Goal: Information Seeking & Learning: Learn about a topic

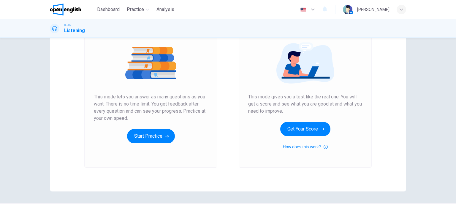
scroll to position [64, 0]
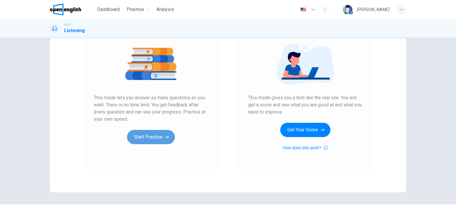
click at [166, 136] on icon "button" at bounding box center [167, 137] width 4 height 6
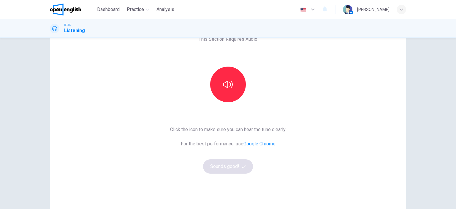
scroll to position [37, 0]
click at [221, 85] on button "button" at bounding box center [228, 85] width 36 height 36
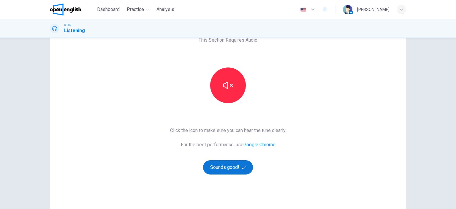
click at [230, 166] on button "Sounds good!" at bounding box center [228, 167] width 50 height 14
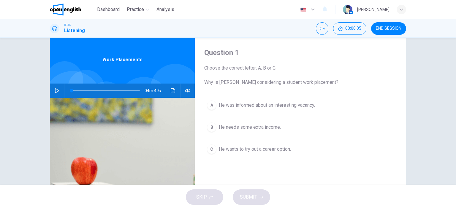
scroll to position [19, 0]
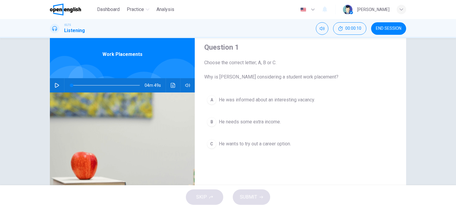
click at [58, 85] on icon "button" at bounding box center [57, 85] width 5 height 5
click at [171, 85] on icon "Click to see the audio transcription" at bounding box center [173, 85] width 4 height 5
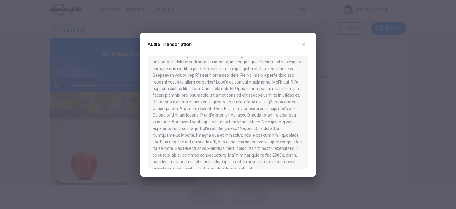
scroll to position [263, 0]
click at [305, 45] on icon "button" at bounding box center [304, 44] width 5 height 5
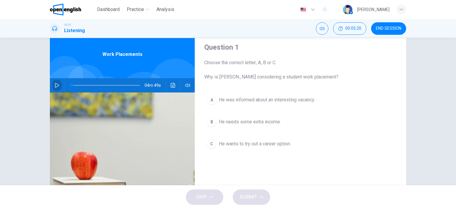
click at [56, 84] on icon "button" at bounding box center [57, 85] width 5 height 5
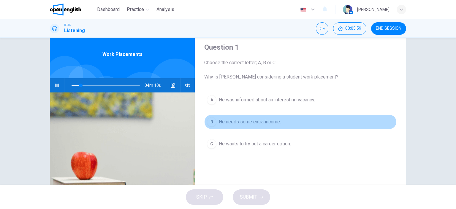
click at [242, 122] on span "He needs some extra income." at bounding box center [250, 121] width 62 height 7
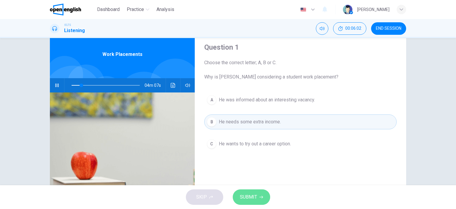
click at [253, 201] on button "SUBMIT" at bounding box center [251, 196] width 37 height 15
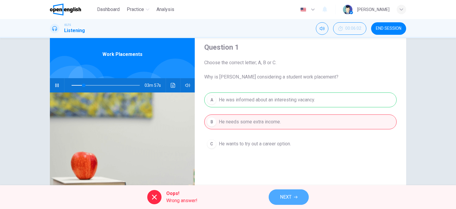
click at [285, 196] on span "NEXT" at bounding box center [286, 197] width 12 height 8
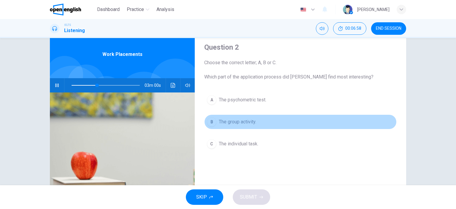
click at [247, 121] on span "The group activity." at bounding box center [237, 121] width 37 height 7
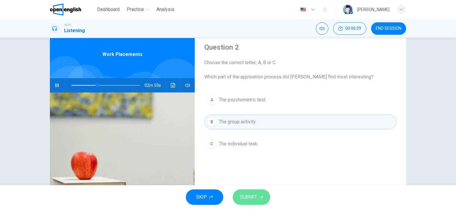
click at [246, 193] on span "SUBMIT" at bounding box center [248, 197] width 17 height 8
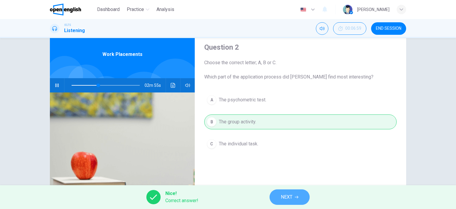
click at [282, 198] on span "NEXT" at bounding box center [287, 197] width 12 height 8
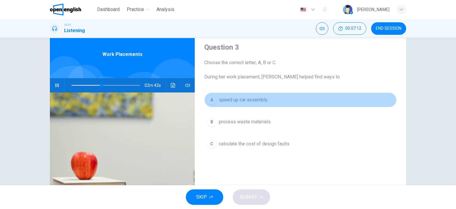
click at [261, 104] on button "A speed up car assembly." at bounding box center [300, 99] width 193 height 15
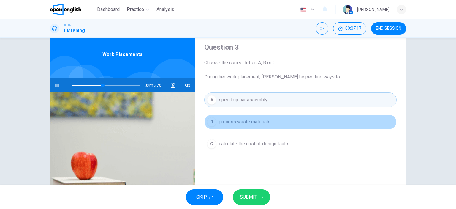
click at [265, 124] on span "process waste materials." at bounding box center [245, 121] width 53 height 7
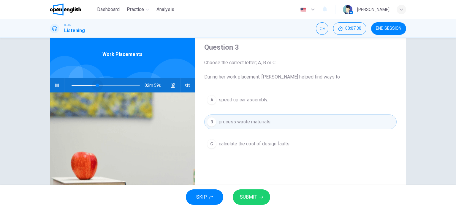
click at [96, 85] on span at bounding box center [106, 85] width 68 height 8
click at [173, 83] on icon "Click to see the audio transcription" at bounding box center [173, 85] width 5 height 5
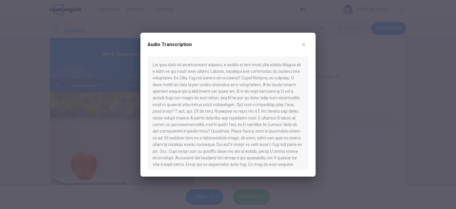
drag, startPoint x: 152, startPoint y: 66, endPoint x: 158, endPoint y: 64, distance: 6.3
click at [158, 64] on div at bounding box center [228, 112] width 161 height 113
drag, startPoint x: 153, startPoint y: 65, endPoint x: 291, endPoint y: 113, distance: 145.7
click at [287, 114] on div at bounding box center [228, 112] width 161 height 113
drag, startPoint x: 295, startPoint y: 153, endPoint x: 228, endPoint y: 124, distance: 72.5
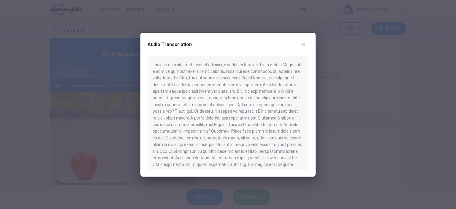
click at [228, 124] on div at bounding box center [228, 112] width 161 height 113
click at [305, 47] on icon "button" at bounding box center [304, 44] width 5 height 5
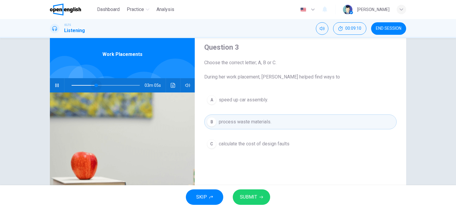
click at [95, 85] on span at bounding box center [106, 85] width 68 height 8
click at [87, 84] on span at bounding box center [106, 85] width 68 height 8
click at [76, 85] on span at bounding box center [106, 85] width 68 height 8
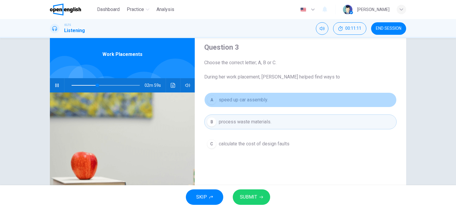
click at [250, 99] on span "speed up car assembly." at bounding box center [243, 99] width 49 height 7
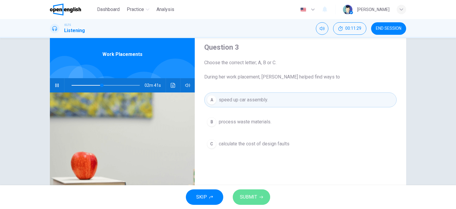
click at [250, 201] on span "SUBMIT" at bounding box center [248, 197] width 17 height 8
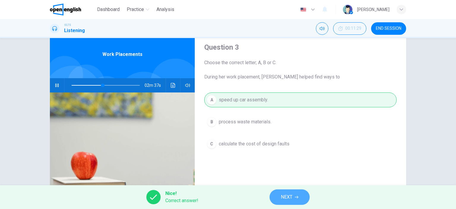
click at [290, 200] on span "NEXT" at bounding box center [287, 197] width 12 height 8
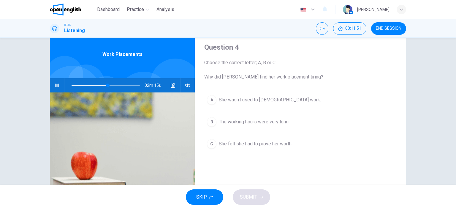
type input "**"
click at [387, 32] on button "END SESSION" at bounding box center [388, 28] width 35 height 12
